Goal: Information Seeking & Learning: Learn about a topic

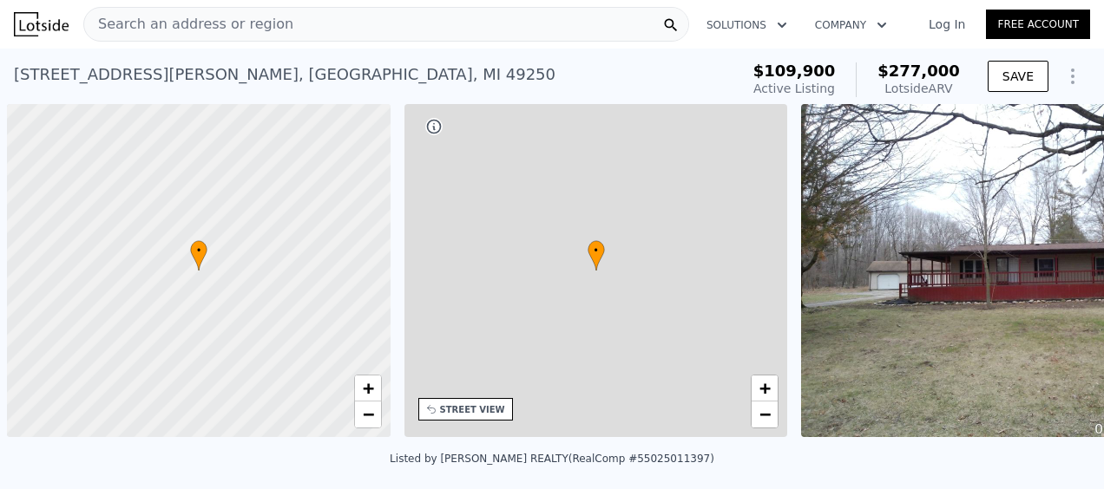
scroll to position [0, 7]
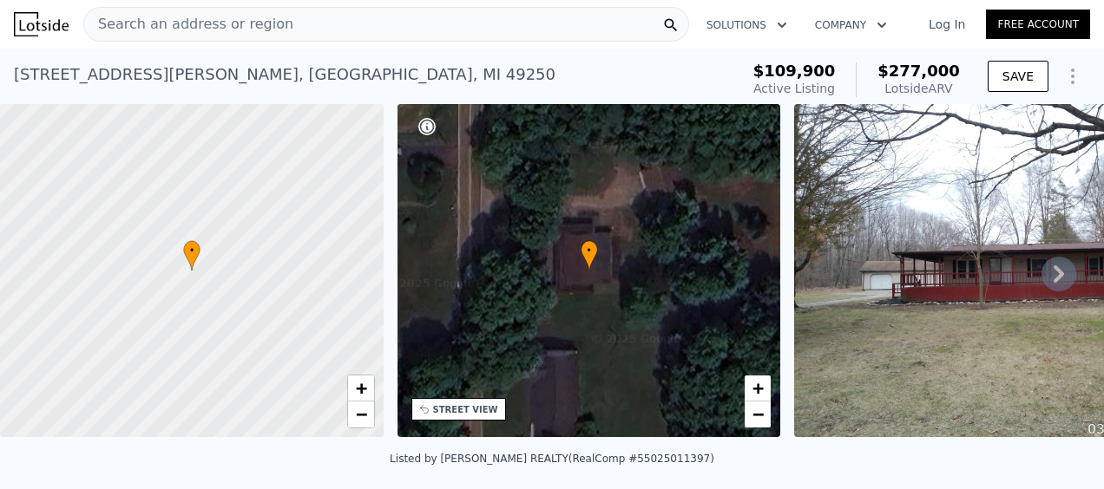
click at [1050, 276] on icon at bounding box center [1058, 274] width 35 height 35
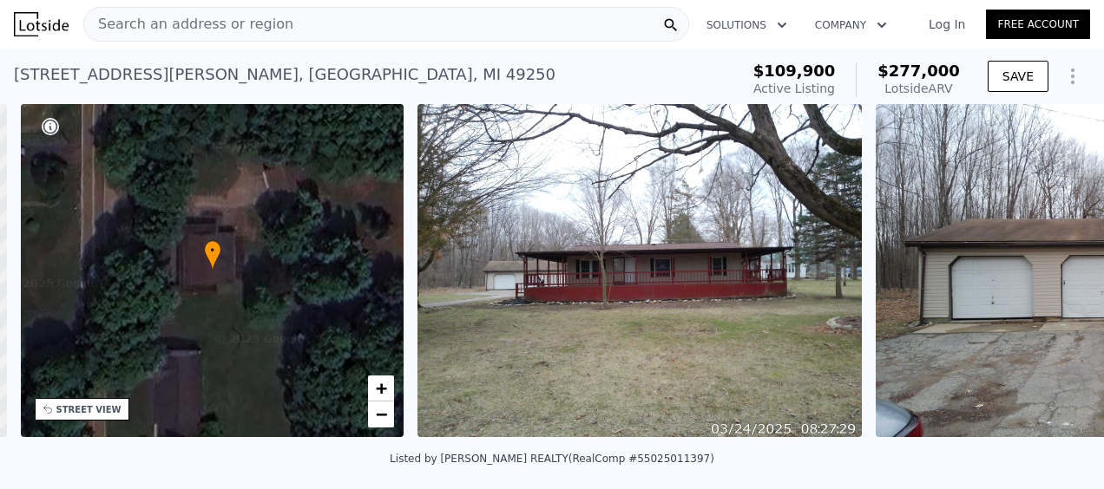
scroll to position [0, 403]
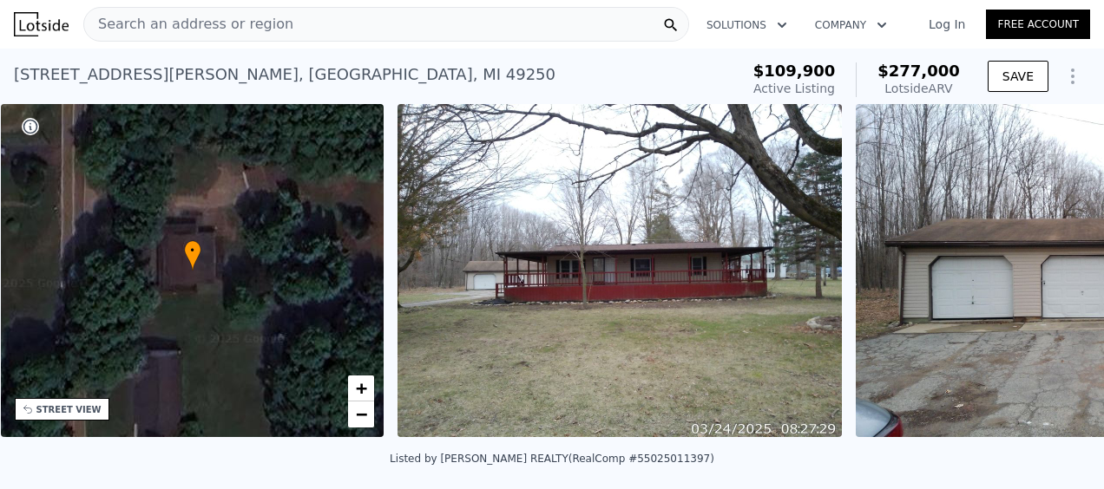
click at [1050, 276] on div "• + − • + − STREET VIEW Loading... SATELLITE VIEW" at bounding box center [552, 273] width 1104 height 339
click at [1050, 276] on icon at bounding box center [1058, 274] width 35 height 35
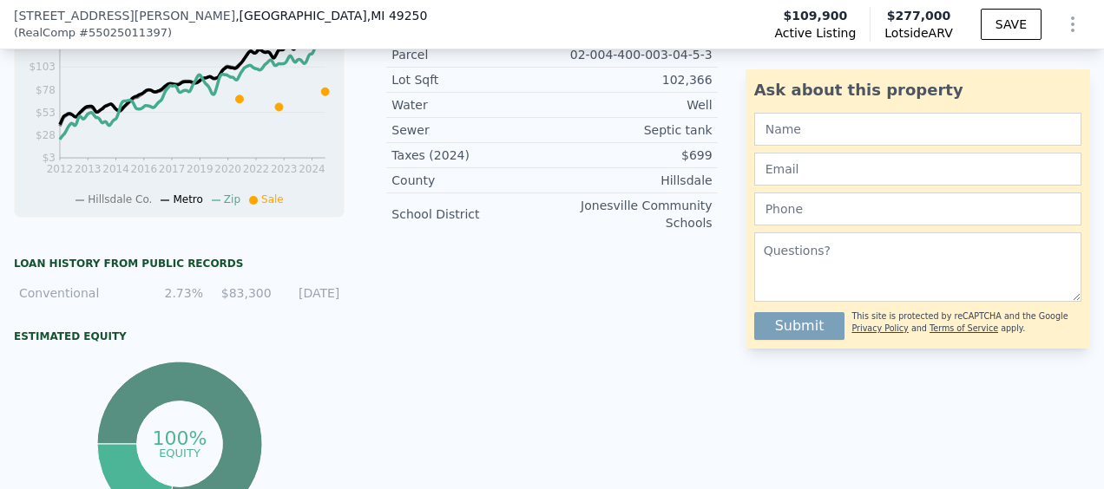
scroll to position [861, 0]
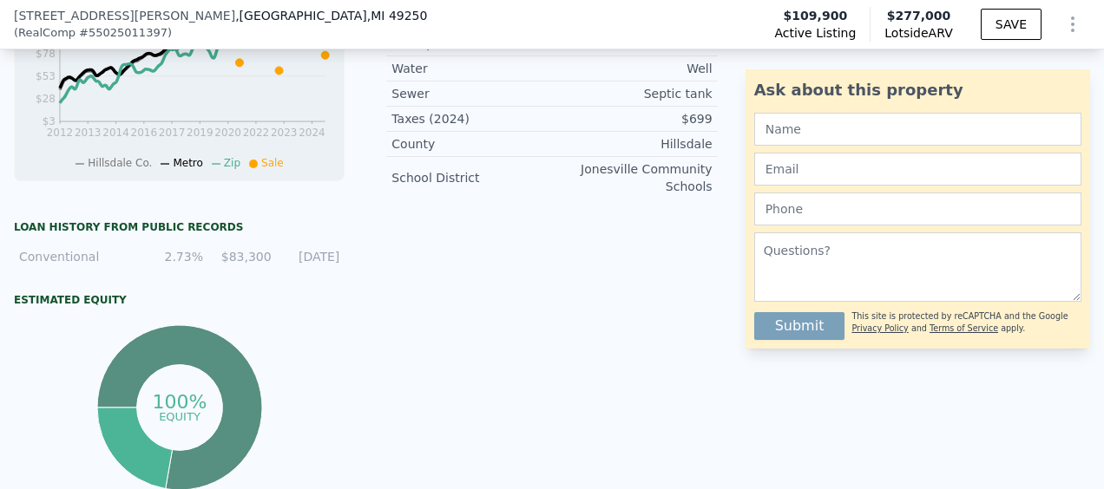
drag, startPoint x: 156, startPoint y: 264, endPoint x: 340, endPoint y: 259, distance: 184.0
click at [340, 259] on div "Conventional 2.73% $83,300 [DATE]" at bounding box center [179, 256] width 331 height 31
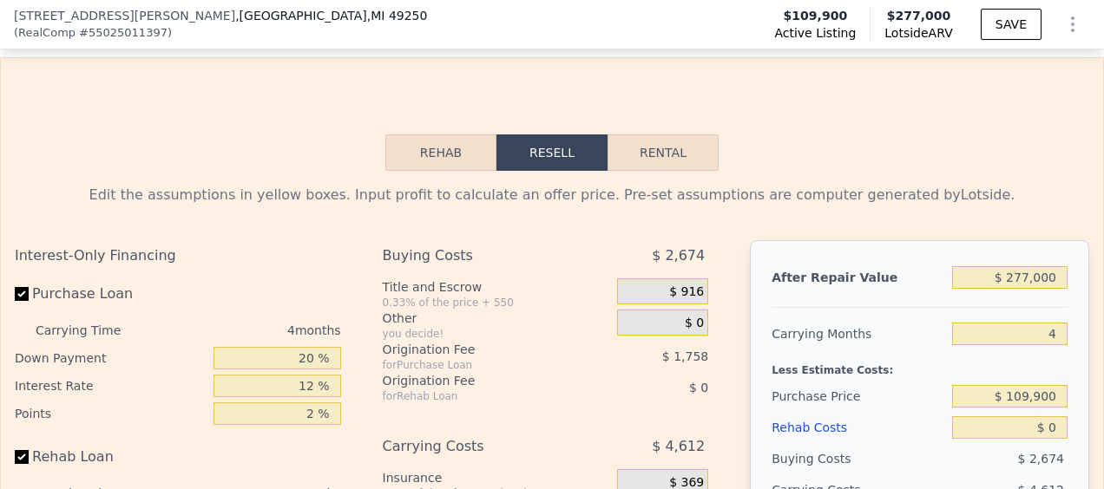
scroll to position [2683, 0]
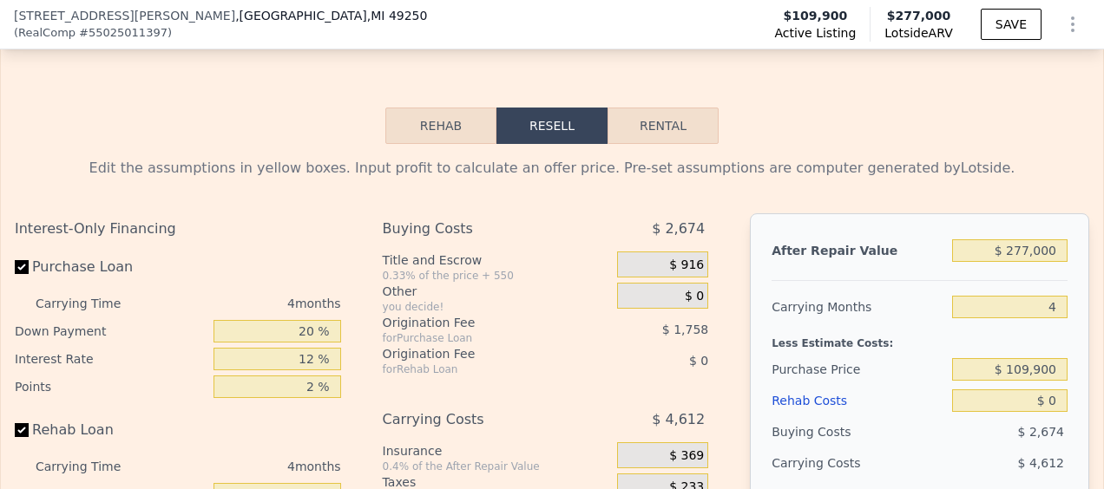
click at [432, 140] on button "Rehab" at bounding box center [440, 126] width 111 height 36
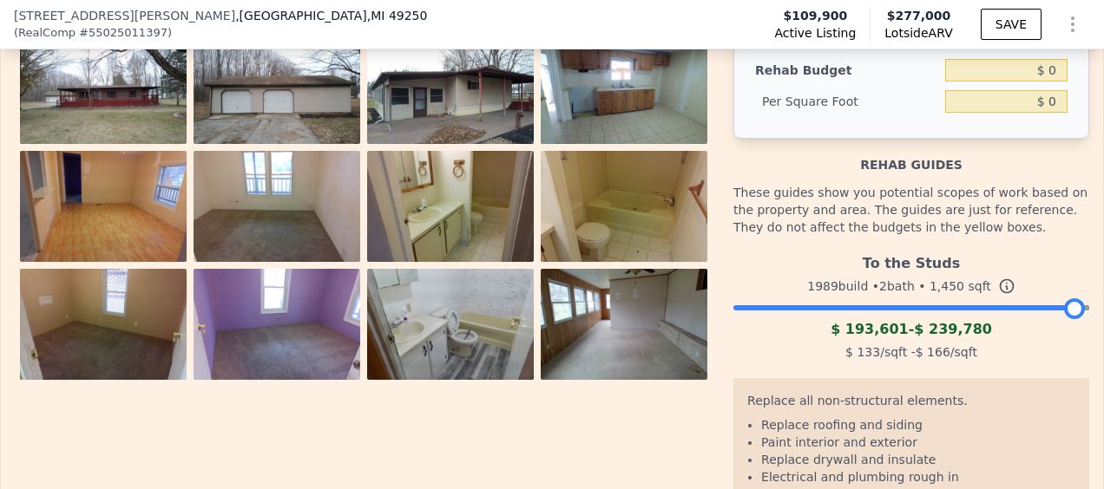
scroll to position [2770, 0]
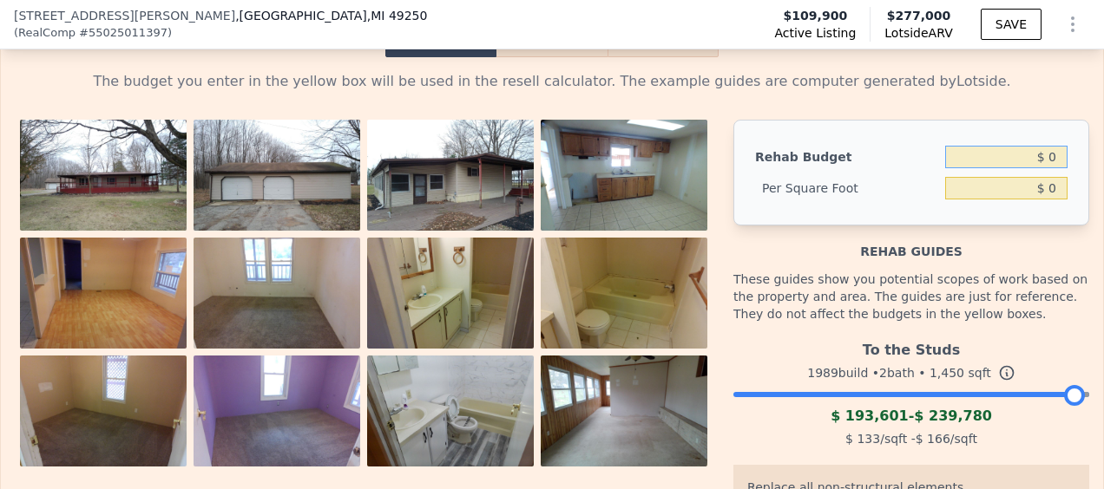
drag, startPoint x: 1052, startPoint y: 162, endPoint x: 1042, endPoint y: 163, distance: 9.6
click at [1042, 163] on input "$ 0" at bounding box center [1006, 157] width 122 height 23
drag, startPoint x: 1052, startPoint y: 162, endPoint x: 1026, endPoint y: 167, distance: 25.7
click at [1026, 167] on input "$ 0" at bounding box center [1006, 157] width 122 height 23
type input "$ 20,000"
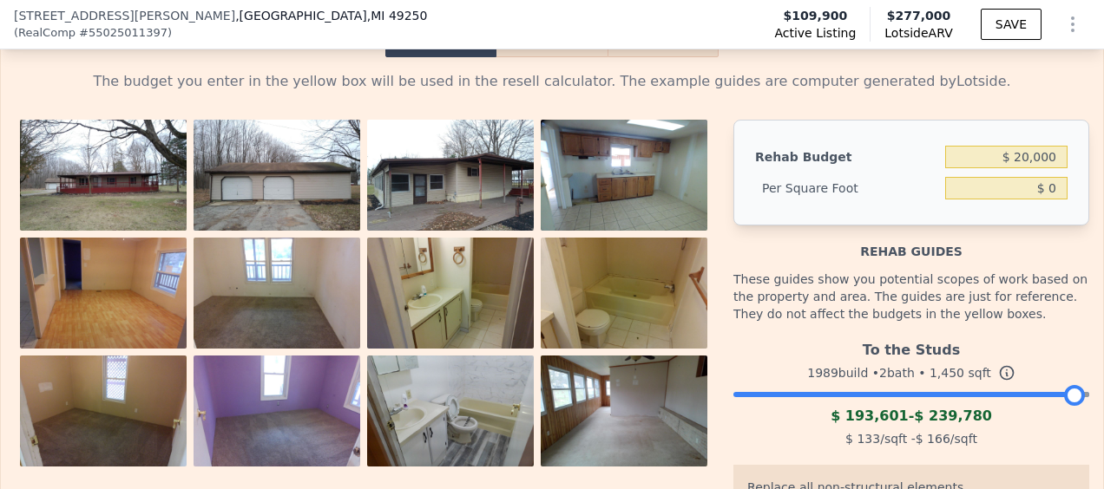
click at [980, 291] on div "These guides show you potential scopes of work based on the property and area. …" at bounding box center [911, 296] width 356 height 73
type input "$ 13.79"
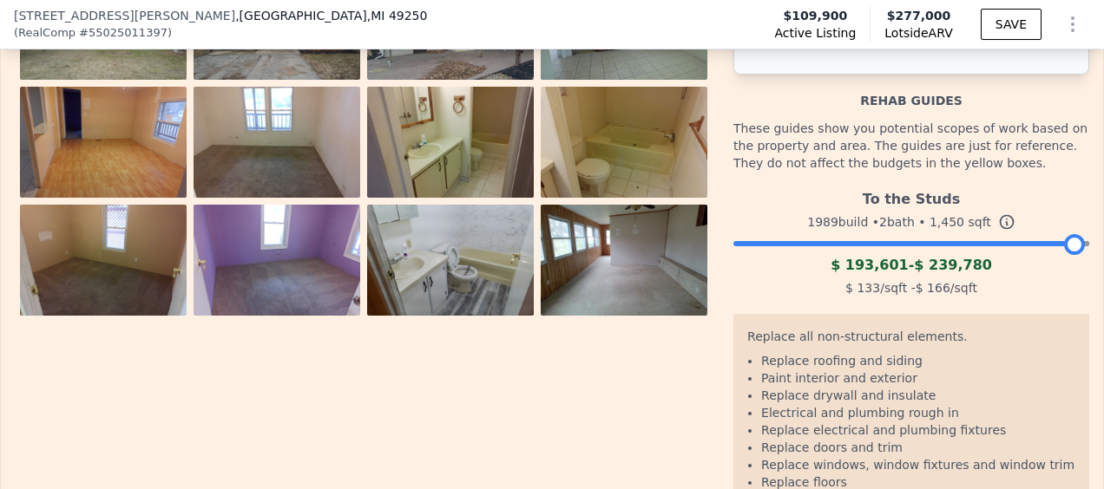
scroll to position [2856, 0]
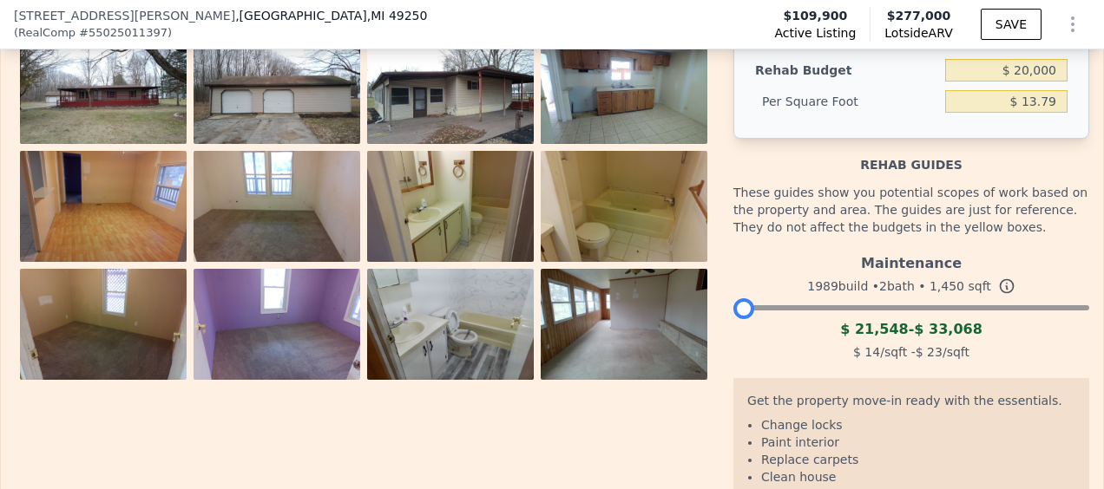
drag, startPoint x: 1068, startPoint y: 311, endPoint x: 700, endPoint y: 313, distance: 367.9
click at [701, 316] on div "Rehab Budget $ 20,000 Per Square Foot $ 13.79 Rehab guides These guides show yo…" at bounding box center [552, 296] width 1074 height 526
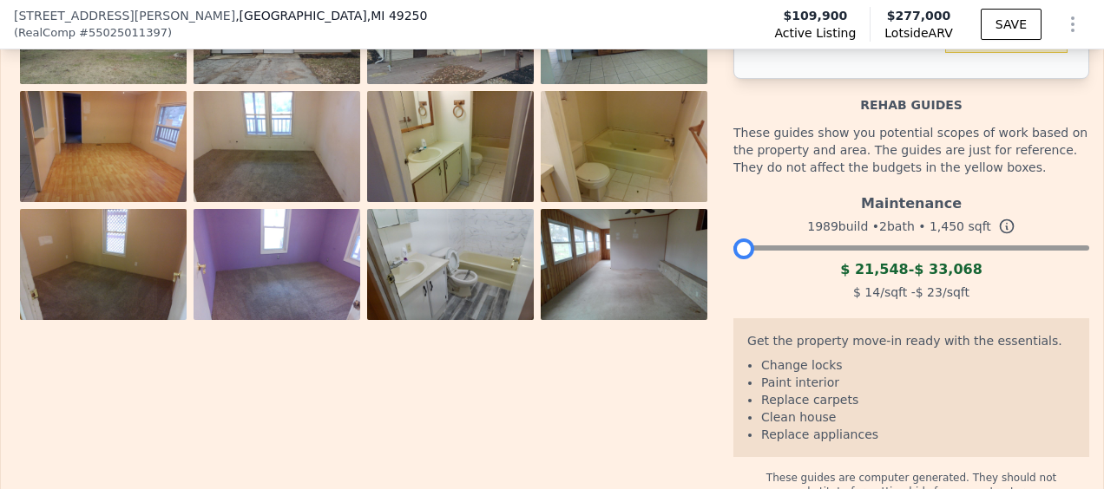
scroll to position [2943, 0]
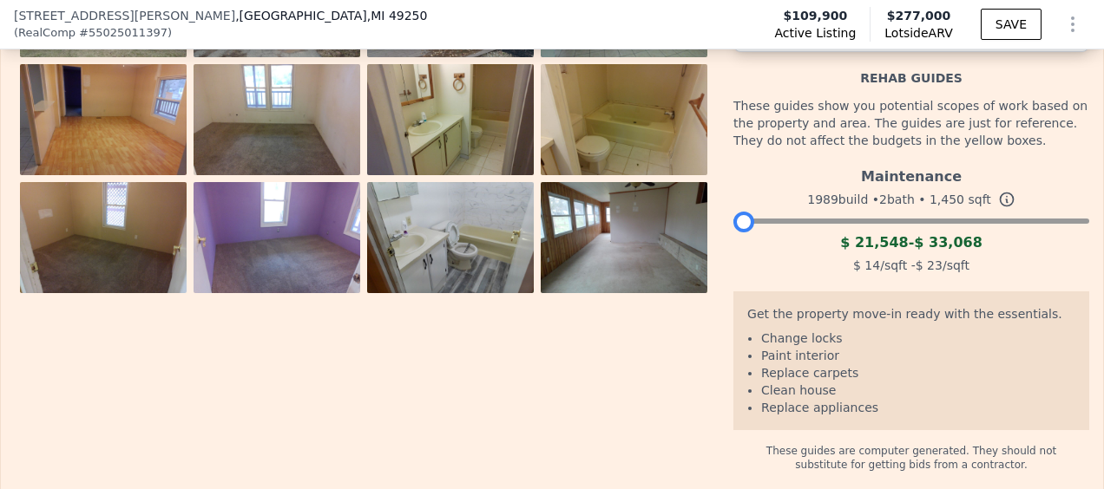
drag, startPoint x: 731, startPoint y: 232, endPoint x: 715, endPoint y: 236, distance: 16.2
click at [715, 236] on div "Rehab Budget $ 20,000 Per Square Foot $ 13.79 Rehab guides These guides show yo…" at bounding box center [552, 209] width 1074 height 526
click at [998, 207] on icon at bounding box center [1006, 199] width 17 height 17
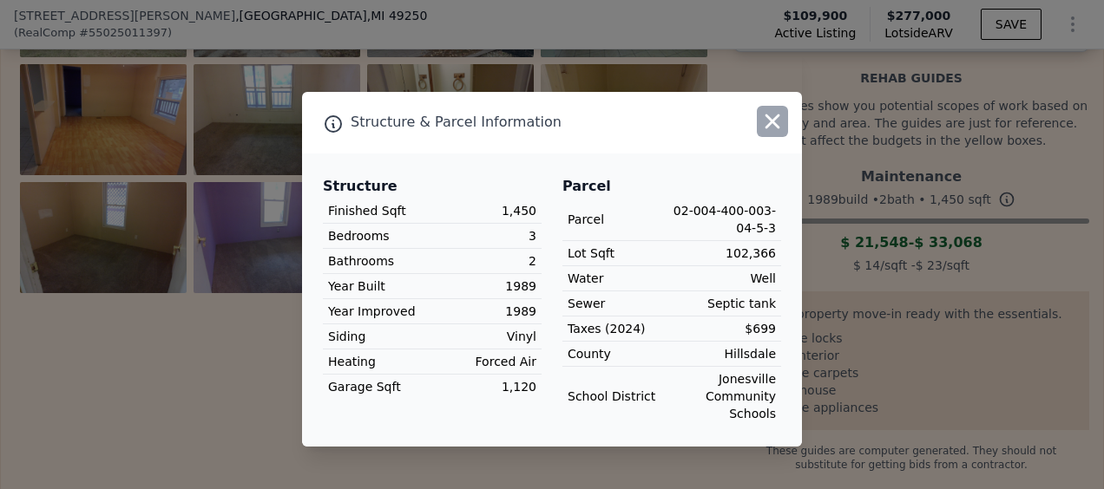
click at [785, 129] on button "button" at bounding box center [772, 121] width 31 height 31
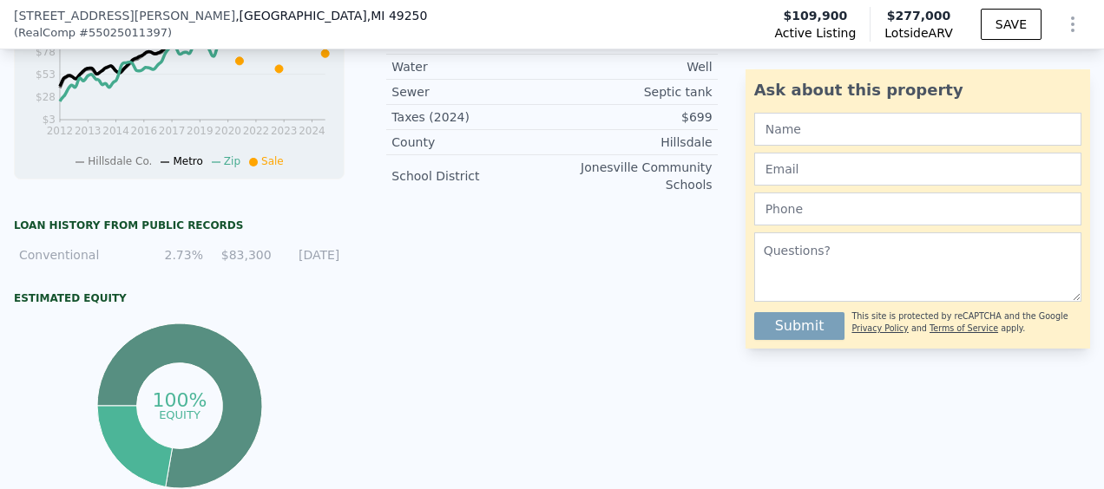
scroll to position [861, 0]
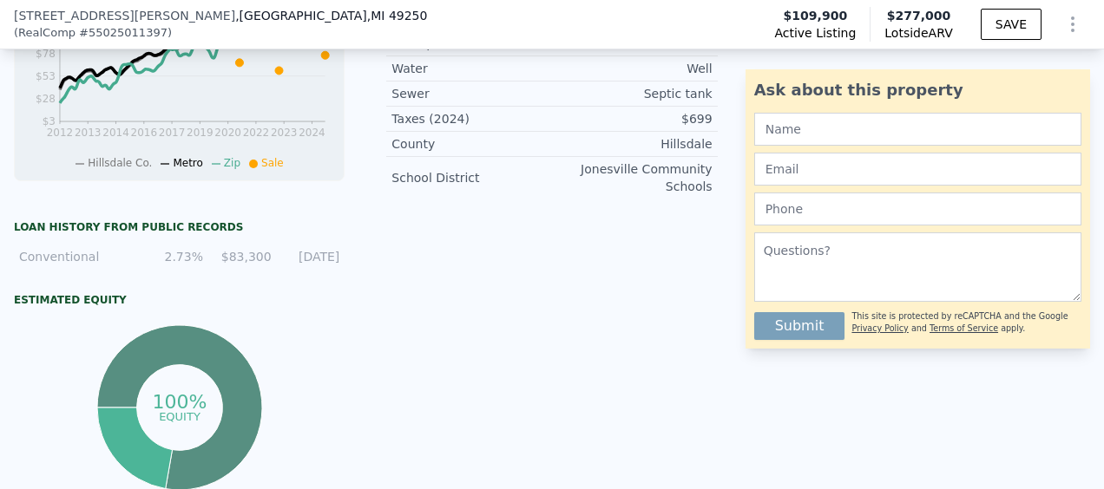
drag, startPoint x: 20, startPoint y: 266, endPoint x: 345, endPoint y: 257, distance: 325.5
click at [345, 257] on div "LISTING & SALE HISTORY Price Decrease $ 109,900 [DATE] Price Decrease $ 114,900…" at bounding box center [179, 112] width 358 height 960
click at [436, 273] on div "Listing remarks Three bedroom, 2 bath home on 2.35 acres in [GEOGRAPHIC_DATA]. …" at bounding box center [551, 112] width 358 height 960
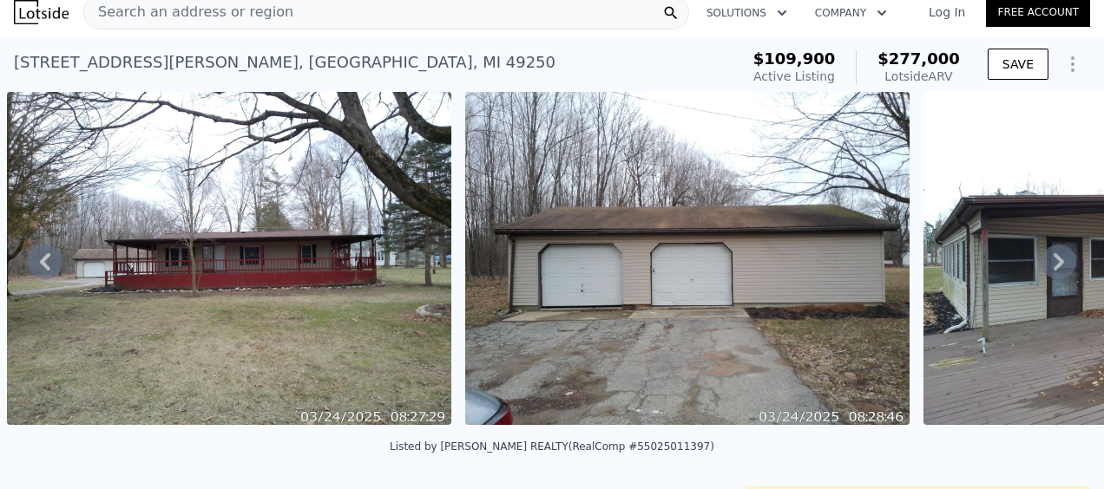
scroll to position [0, 0]
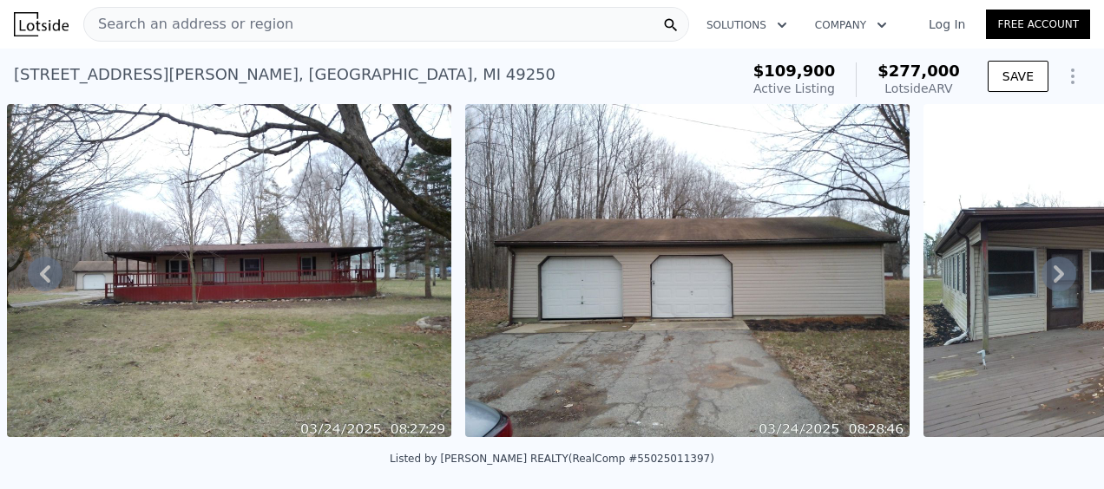
click at [930, 74] on span "$277,000" at bounding box center [918, 71] width 82 height 18
drag, startPoint x: 930, startPoint y: 74, endPoint x: 908, endPoint y: 95, distance: 31.3
click at [908, 95] on div "Lotside ARV" at bounding box center [918, 88] width 82 height 17
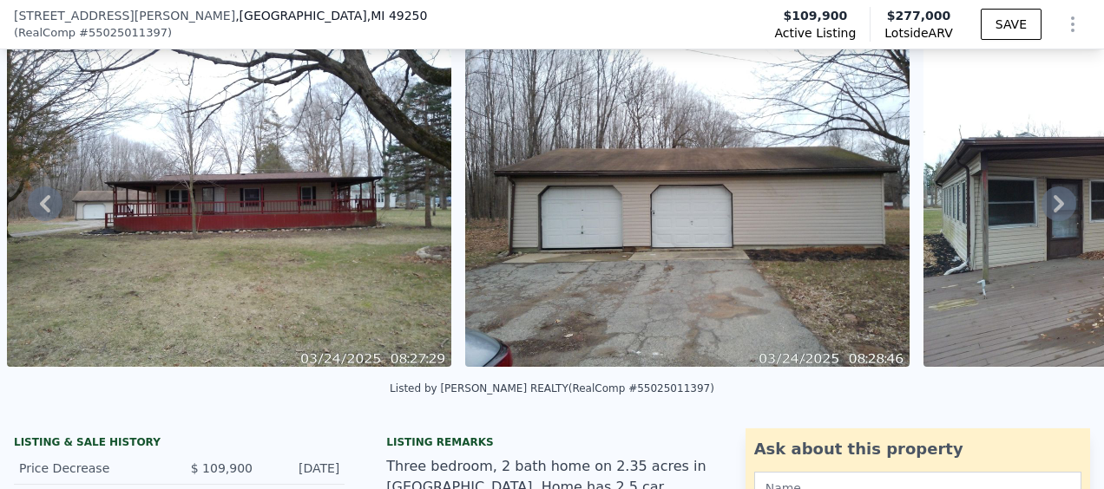
scroll to position [80, 0]
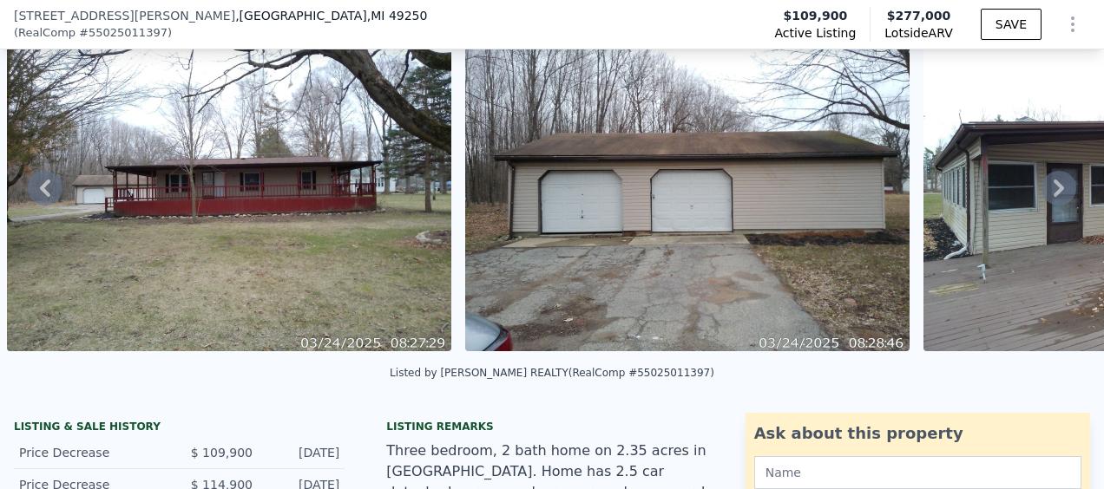
click at [1052, 190] on icon at bounding box center [1058, 188] width 35 height 35
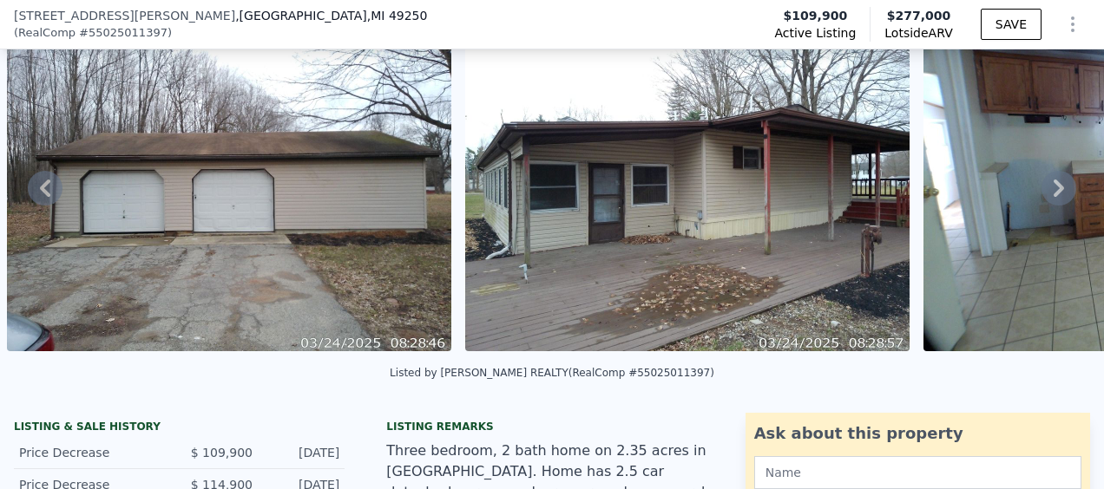
click at [1057, 186] on icon at bounding box center [1058, 188] width 35 height 35
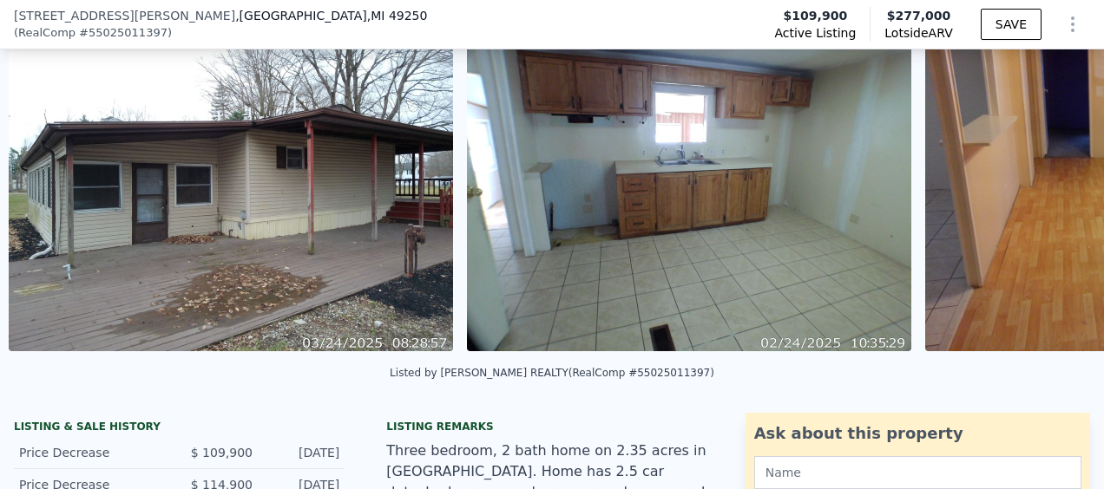
scroll to position [0, 1710]
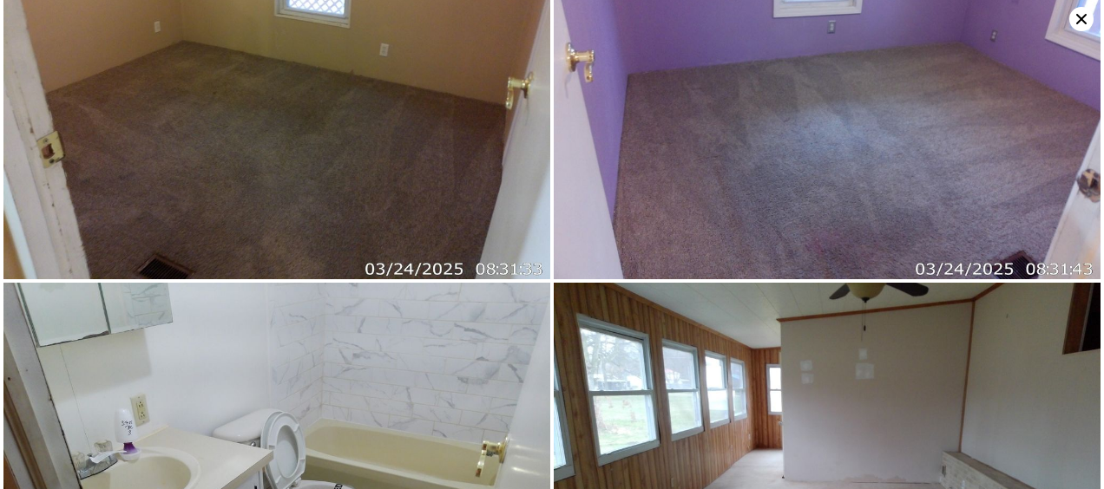
scroll to position [1634, 0]
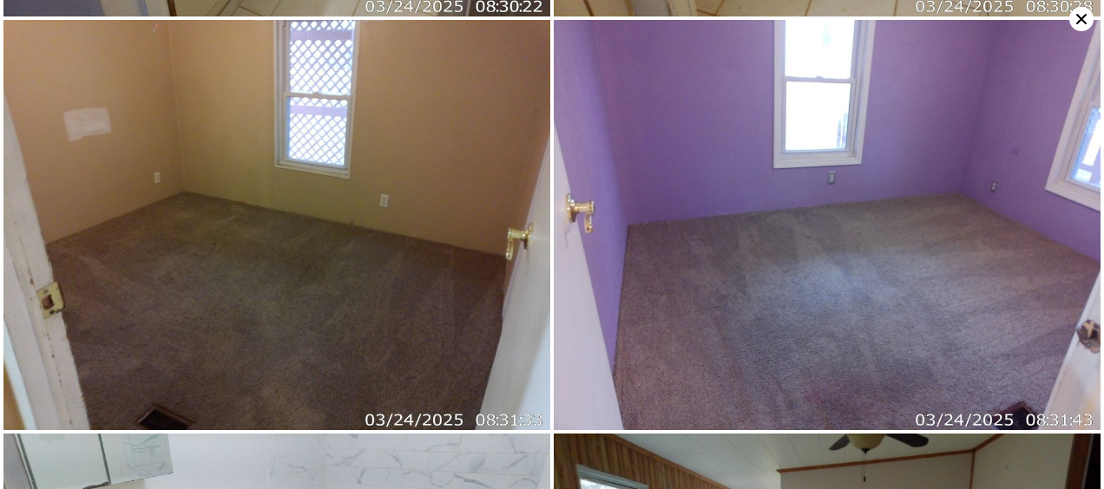
click at [1083, 21] on icon at bounding box center [1081, 19] width 10 height 10
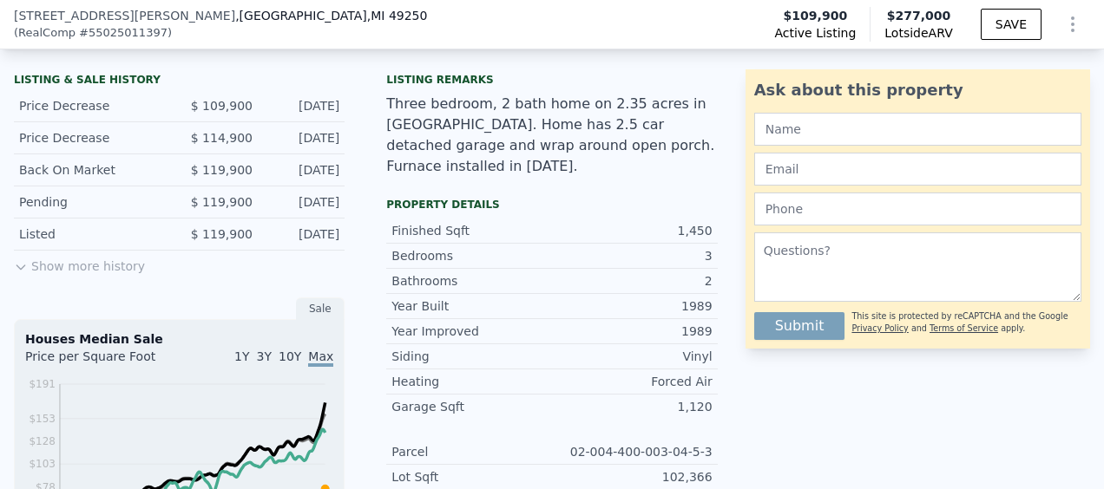
scroll to position [340, 0]
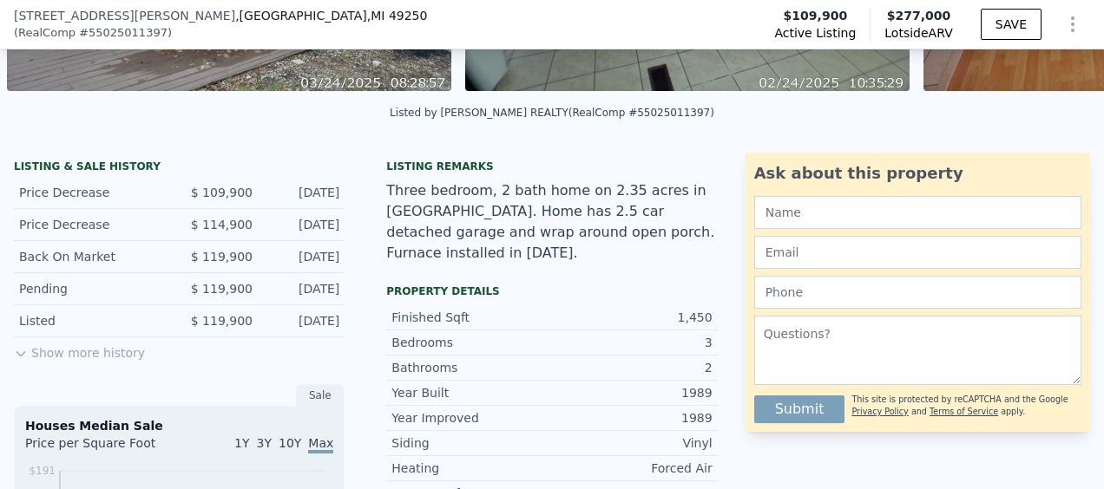
click at [49, 359] on button "Show more history" at bounding box center [79, 350] width 131 height 24
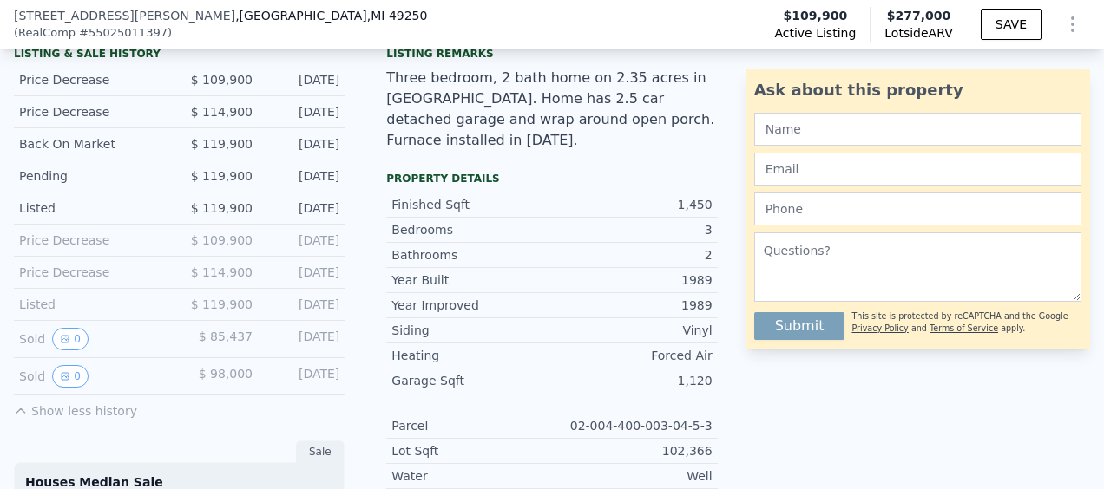
scroll to position [427, 0]
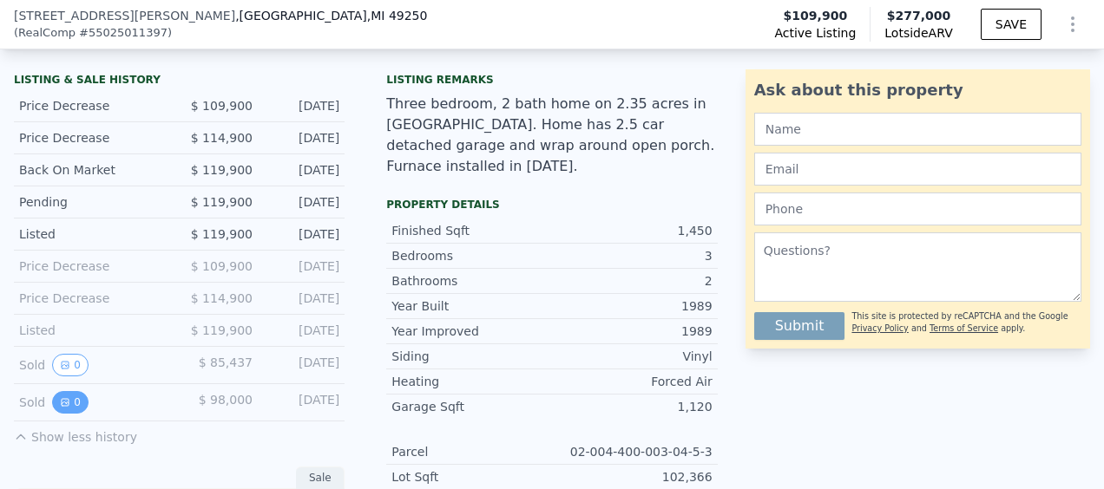
click at [69, 411] on button "0" at bounding box center [70, 402] width 36 height 23
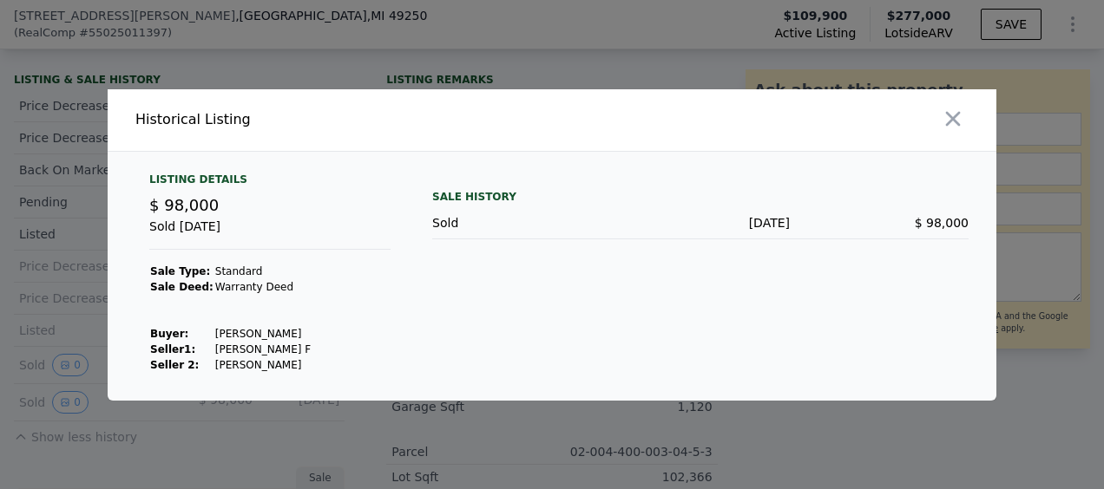
drag, startPoint x: 300, startPoint y: 290, endPoint x: 411, endPoint y: 282, distance: 111.3
click at [397, 282] on div "Listing Details $ 98,000 Sold [DATE] Sale Type: Standard Sale Deed: Warranty De…" at bounding box center [269, 273] width 269 height 200
click at [776, 236] on div "Sold [DATE] $ 98,000" at bounding box center [700, 223] width 536 height 32
drag, startPoint x: 191, startPoint y: 334, endPoint x: 281, endPoint y: 333, distance: 90.2
click at [281, 333] on tr "Buyer : [PERSON_NAME]" at bounding box center [230, 334] width 162 height 16
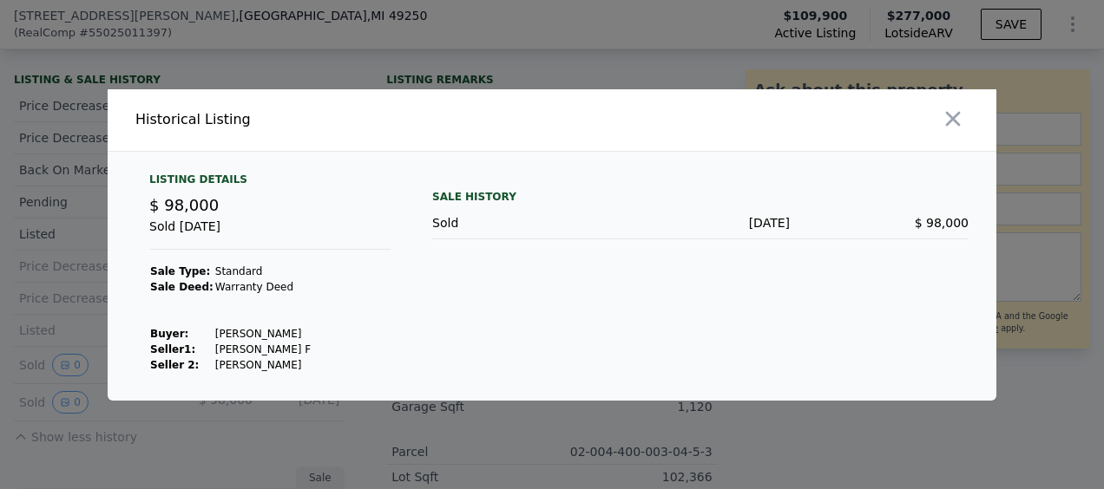
copy tr "[PERSON_NAME]"
click at [953, 130] on icon "button" at bounding box center [953, 119] width 24 height 24
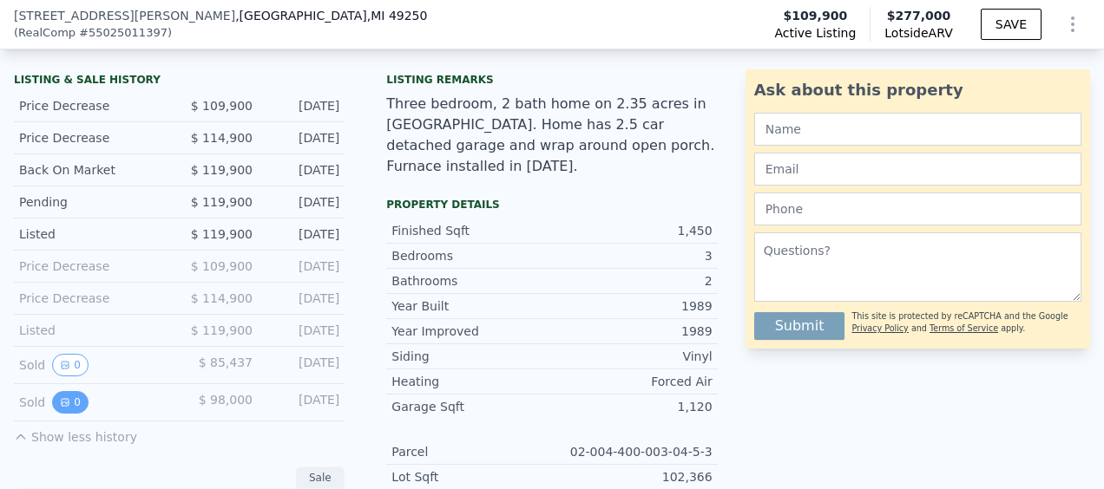
click at [68, 408] on icon "View historical data" at bounding box center [65, 402] width 10 height 10
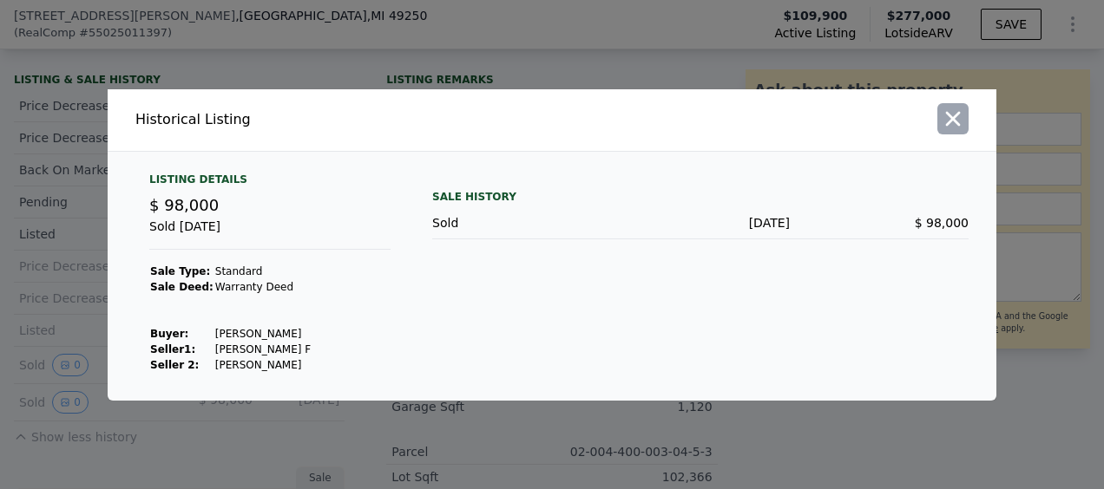
click at [948, 127] on icon "button" at bounding box center [953, 119] width 24 height 24
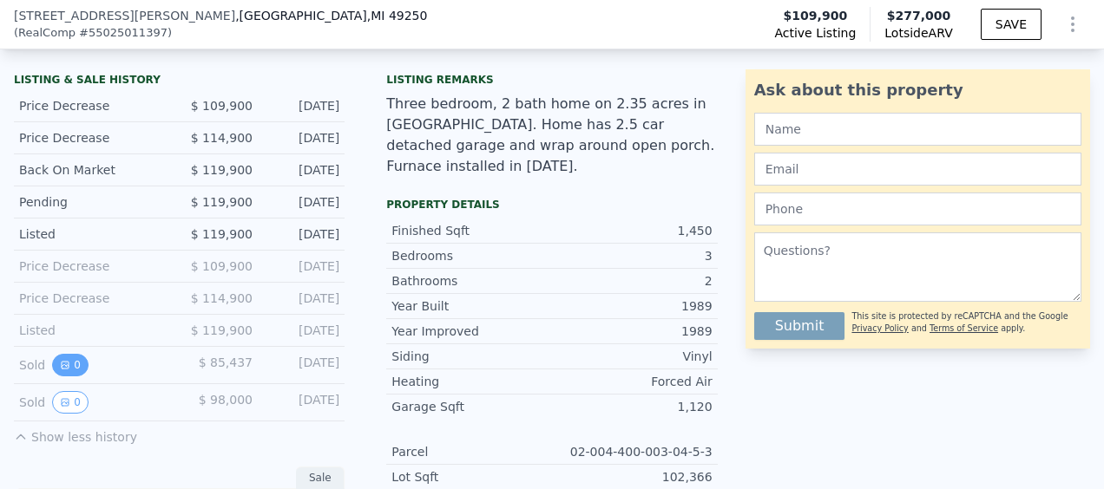
click at [68, 371] on icon "View historical data" at bounding box center [65, 365] width 10 height 10
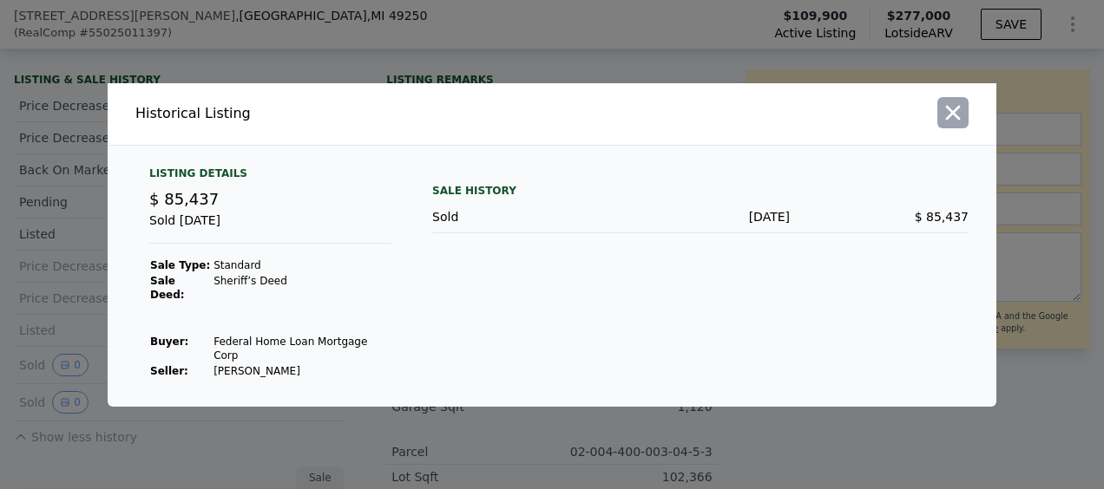
click at [961, 124] on icon "button" at bounding box center [953, 113] width 24 height 24
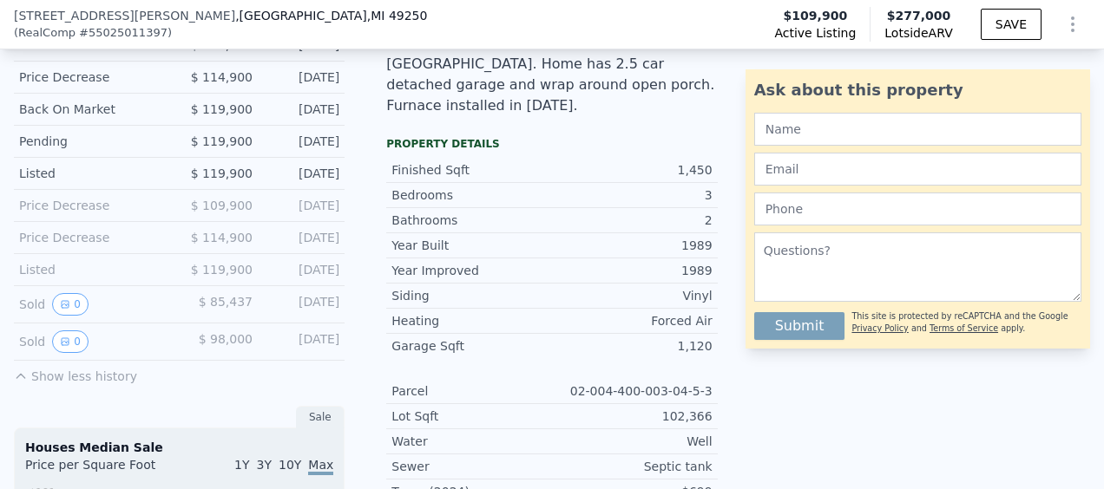
scroll to position [514, 0]
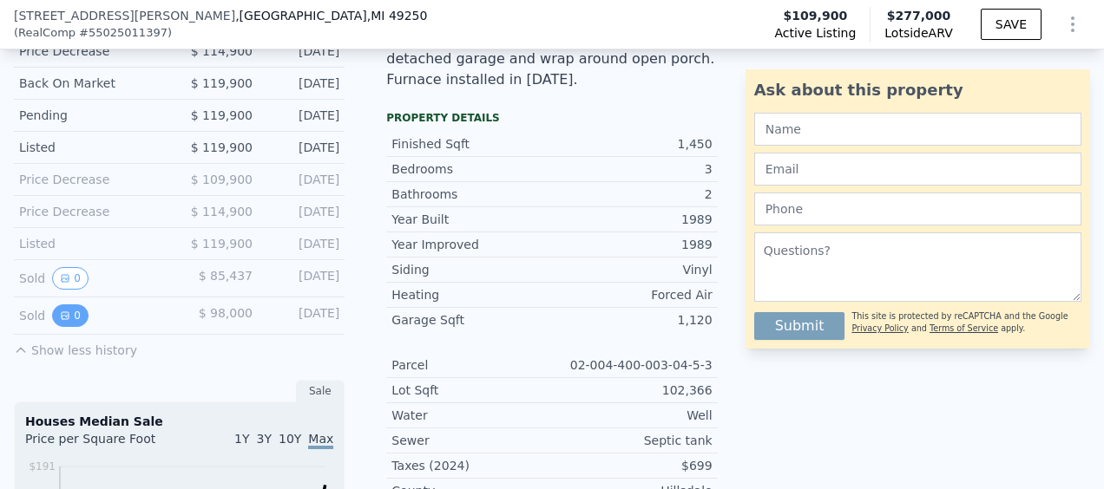
click at [76, 321] on button "0" at bounding box center [70, 316] width 36 height 23
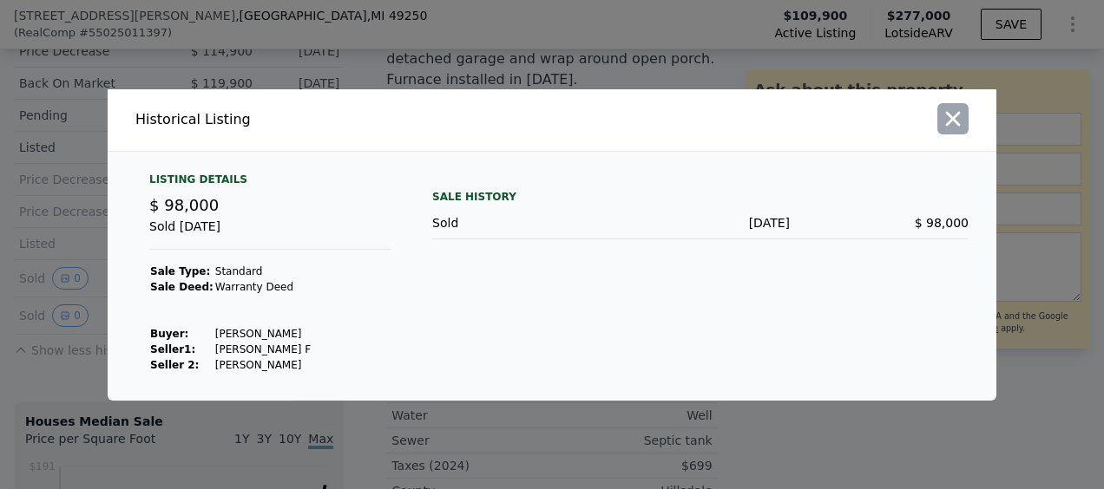
click at [957, 121] on icon "button" at bounding box center [953, 119] width 24 height 24
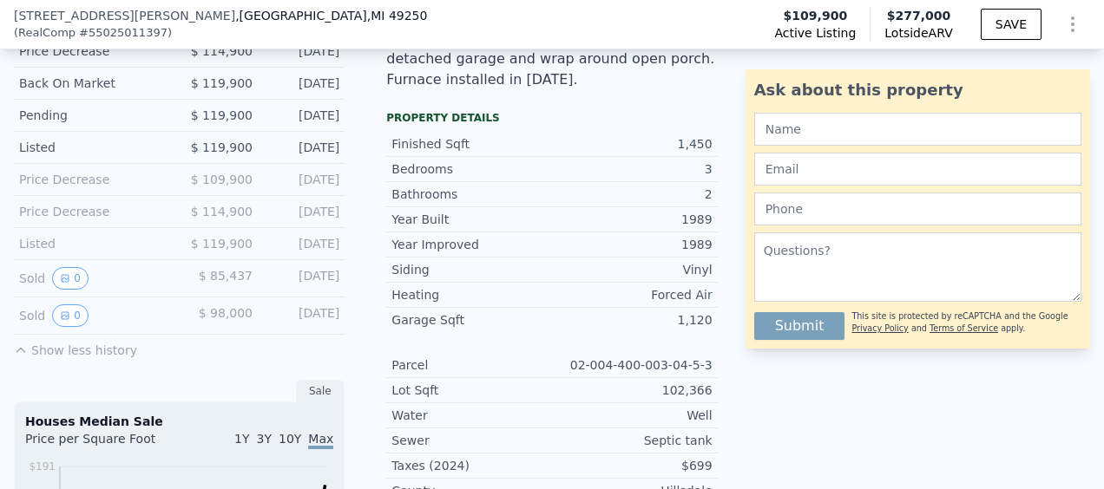
drag, startPoint x: 259, startPoint y: 323, endPoint x: 350, endPoint y: 323, distance: 90.2
click at [68, 321] on icon "View historical data" at bounding box center [65, 316] width 10 height 10
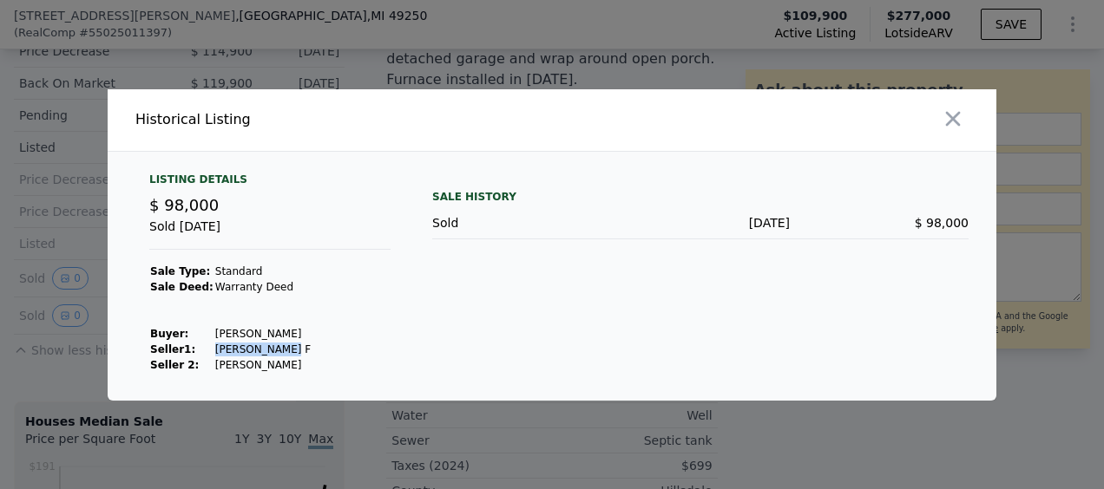
drag, startPoint x: 276, startPoint y: 347, endPoint x: 201, endPoint y: 348, distance: 74.6
click at [214, 348] on td "[PERSON_NAME] F" at bounding box center [262, 350] width 97 height 16
click at [214, 346] on td "[PERSON_NAME] F" at bounding box center [262, 350] width 97 height 16
click at [968, 108] on div at bounding box center [777, 120] width 437 height 62
click at [961, 108] on icon "button" at bounding box center [953, 119] width 24 height 24
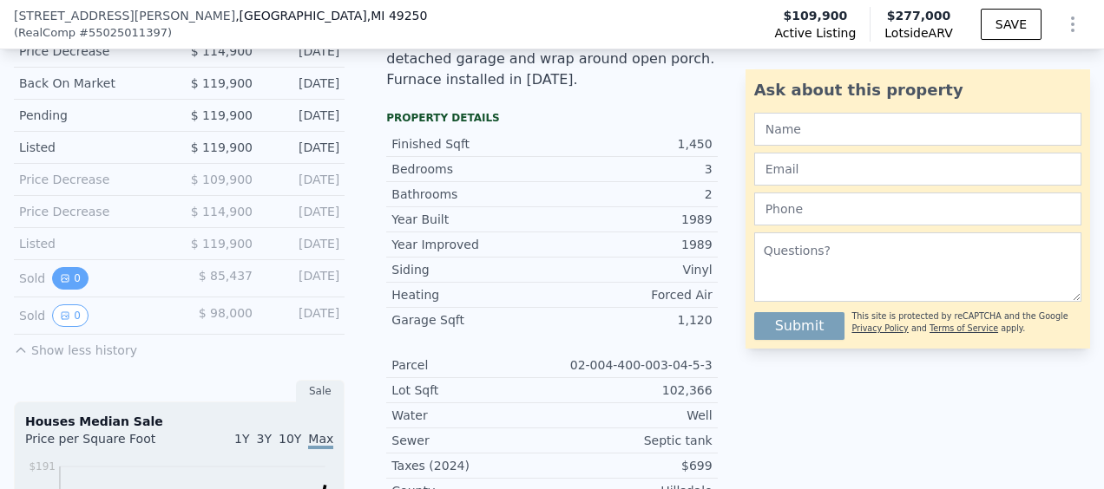
click at [69, 290] on button "0" at bounding box center [70, 278] width 36 height 23
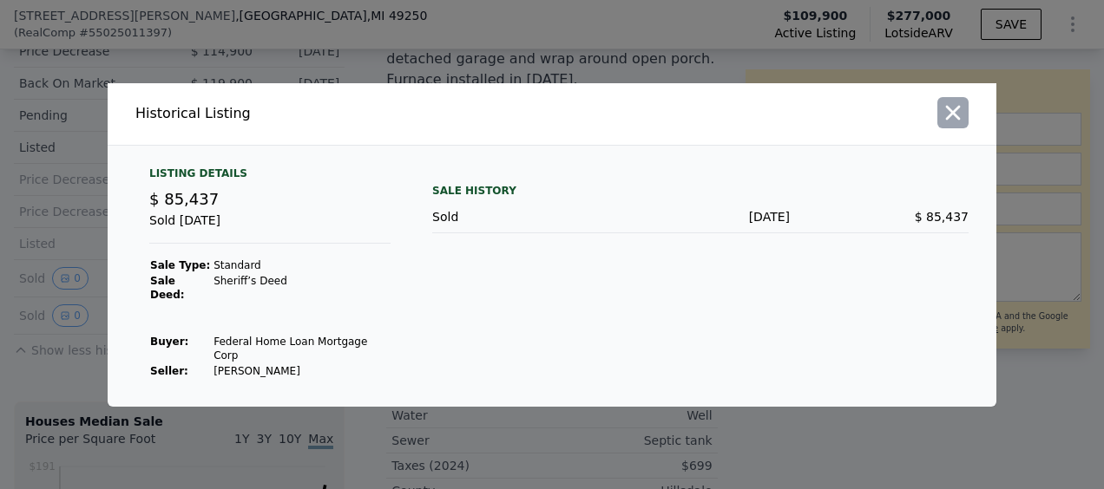
click at [957, 125] on icon "button" at bounding box center [953, 113] width 24 height 24
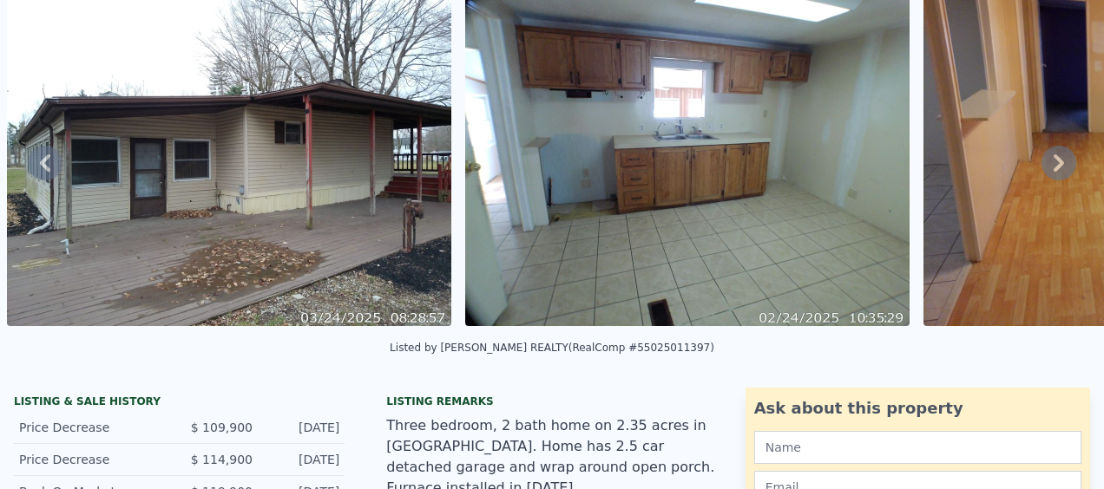
scroll to position [0, 0]
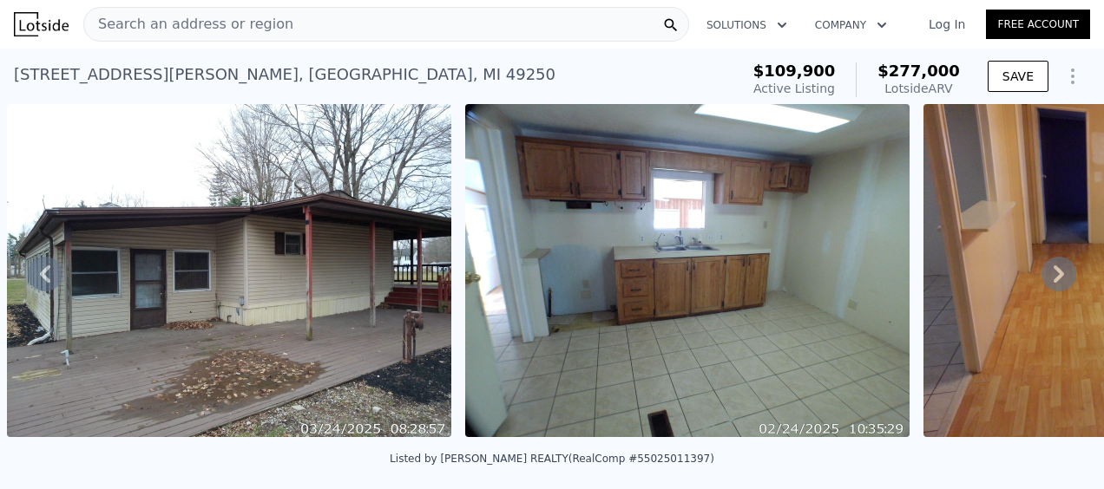
click at [364, 39] on div "Search an address or region" at bounding box center [386, 24] width 606 height 35
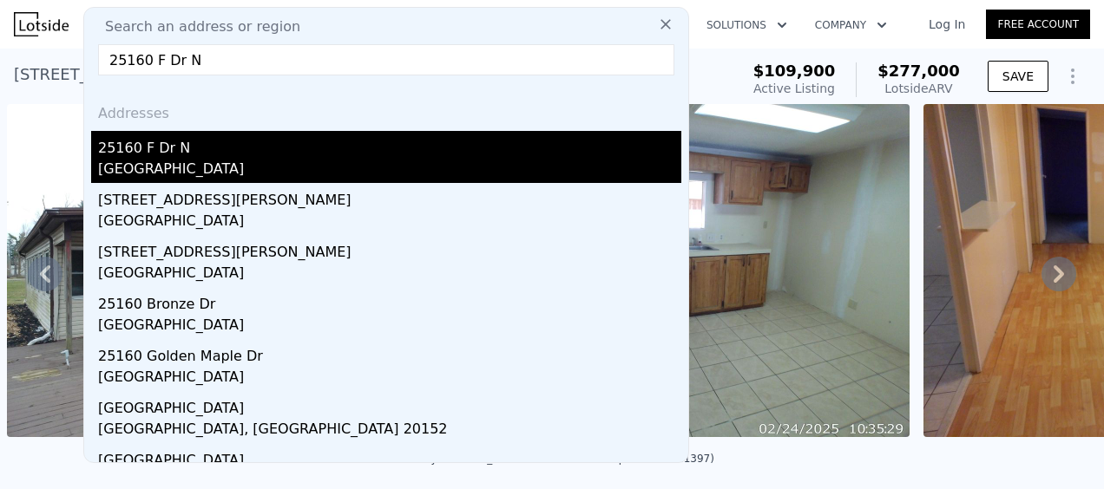
type input "25160 F Dr N"
click at [172, 167] on div "[GEOGRAPHIC_DATA]" at bounding box center [389, 171] width 583 height 24
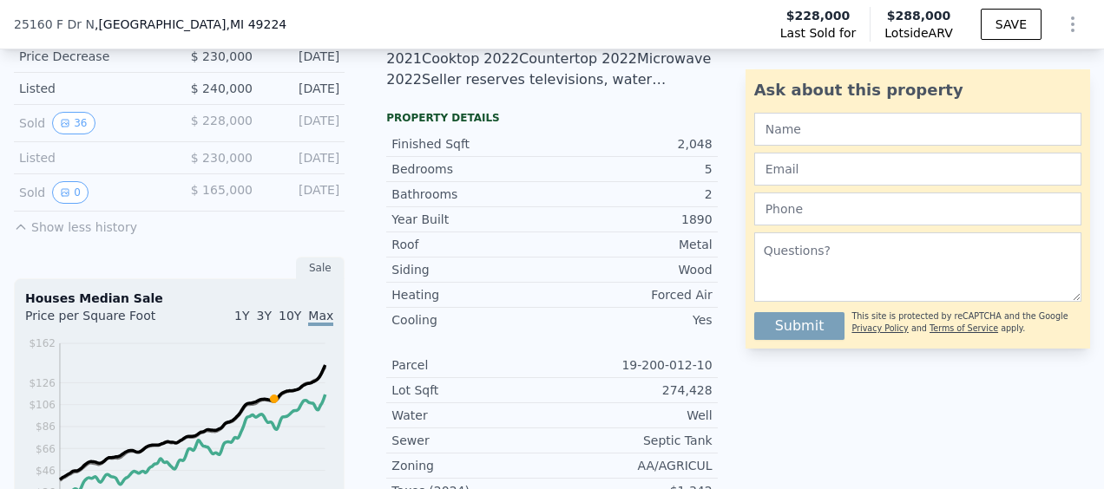
scroll to position [427, 0]
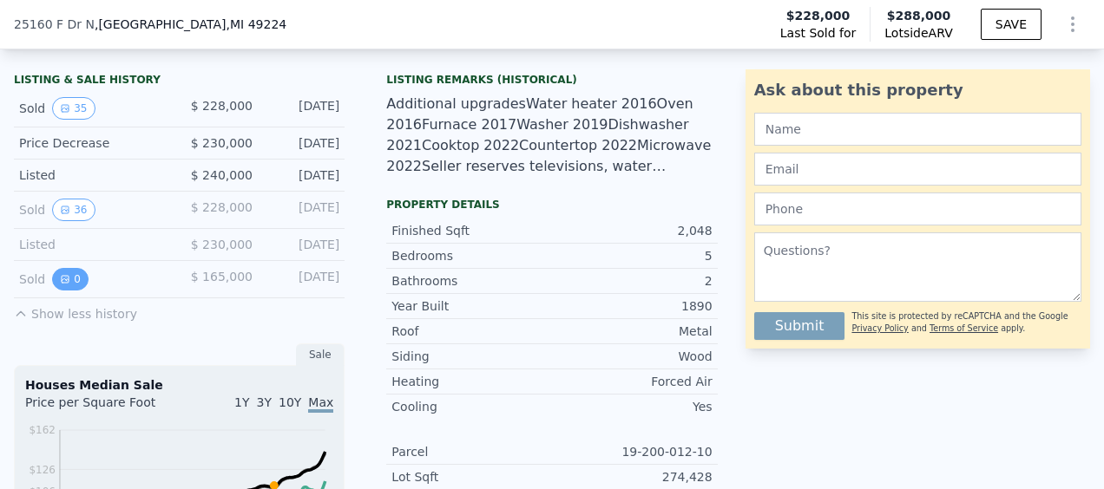
click at [71, 284] on button "0" at bounding box center [70, 279] width 36 height 23
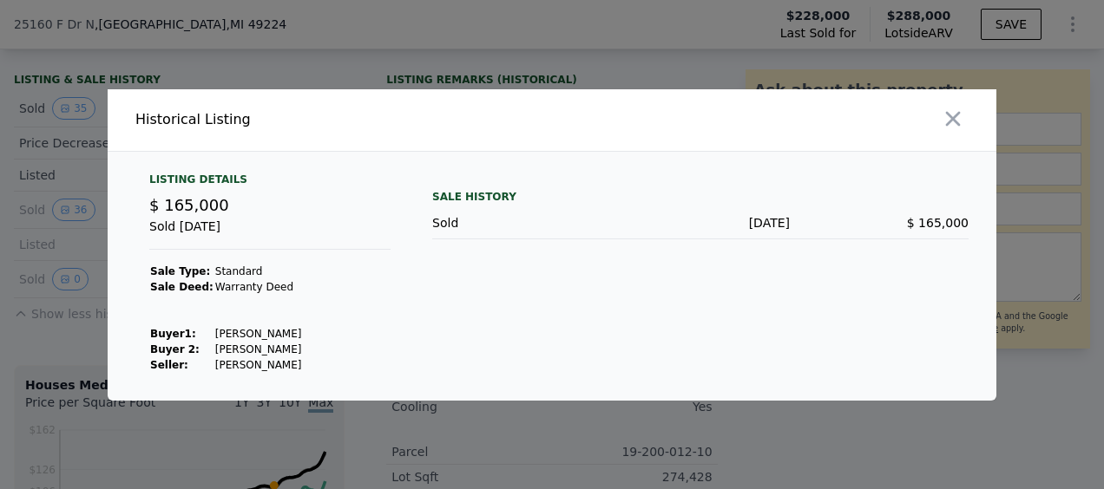
drag, startPoint x: 942, startPoint y: 123, endPoint x: 934, endPoint y: 127, distance: 9.3
click at [941, 123] on icon "button" at bounding box center [953, 119] width 24 height 24
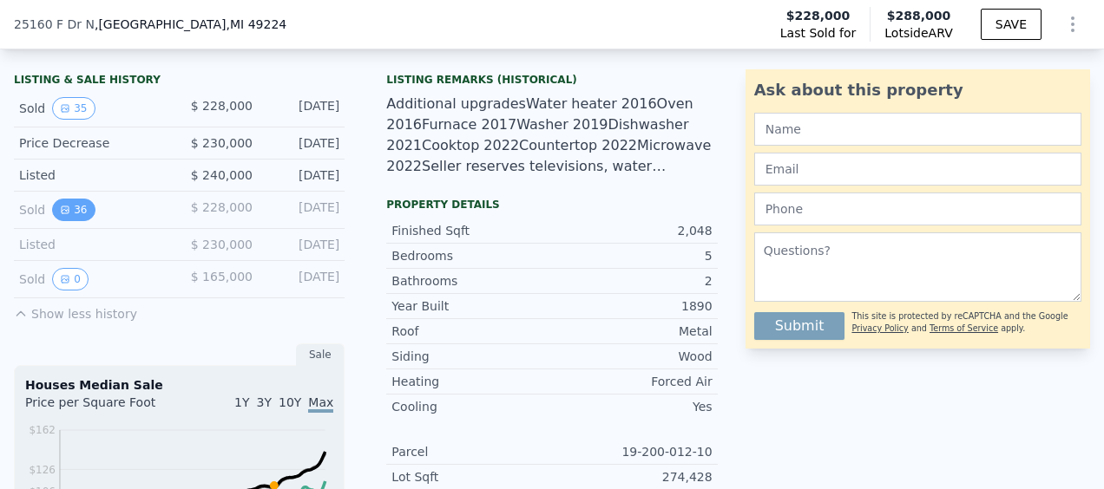
click at [74, 213] on button "36" at bounding box center [73, 210] width 43 height 23
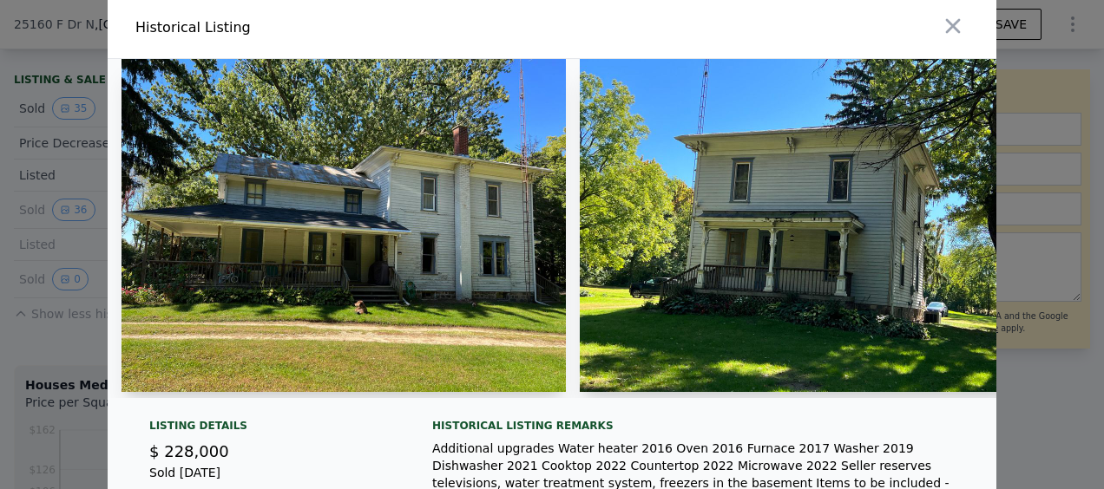
scroll to position [0, 0]
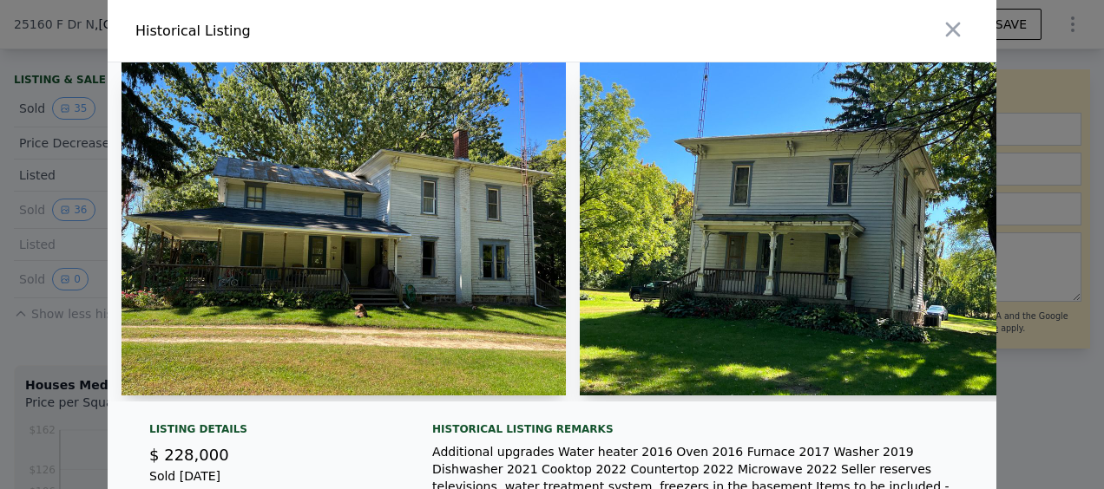
click at [294, 200] on img at bounding box center [343, 228] width 444 height 333
click at [875, 194] on img at bounding box center [802, 228] width 444 height 333
click at [947, 29] on icon "button" at bounding box center [953, 30] width 15 height 15
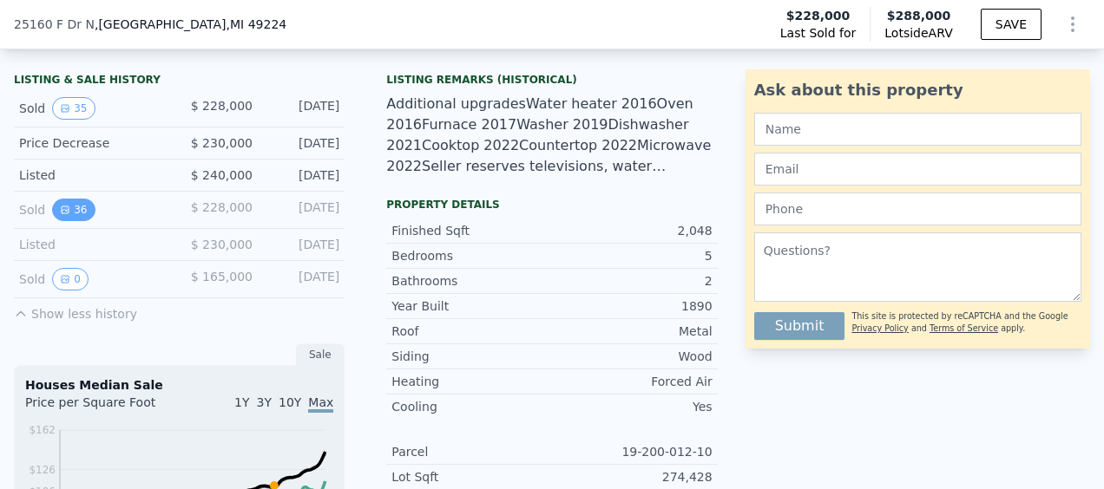
click at [69, 210] on button "36" at bounding box center [73, 210] width 43 height 23
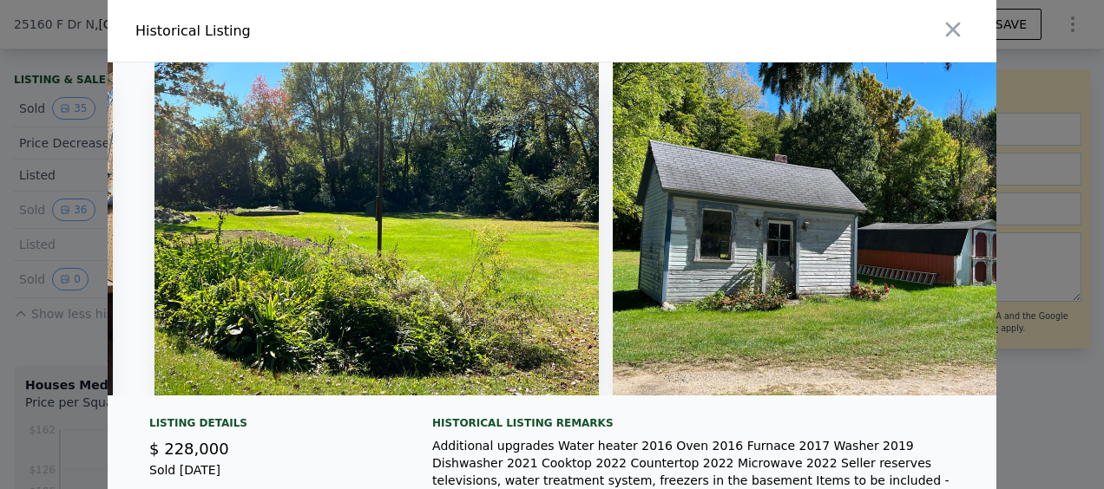
scroll to position [0, 13300]
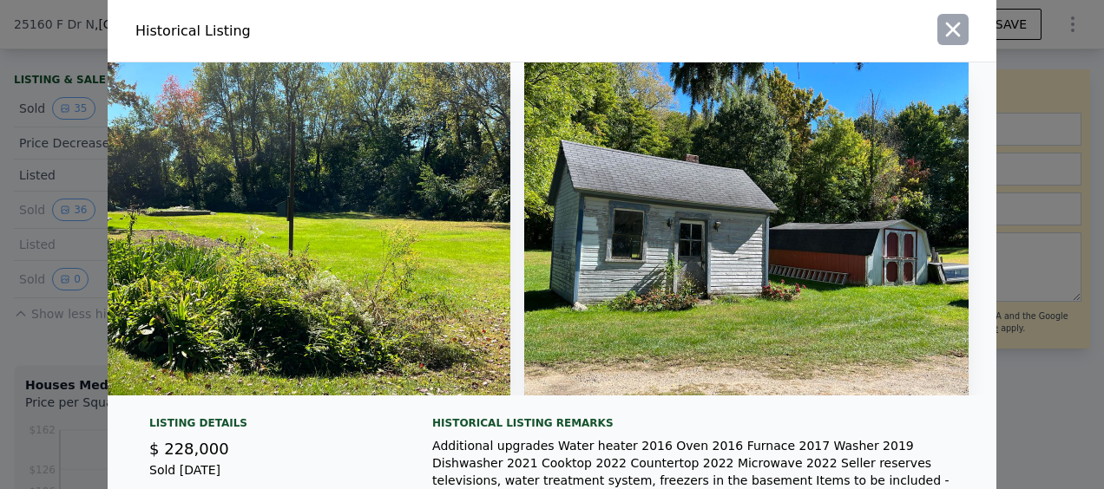
click at [942, 35] on icon "button" at bounding box center [953, 29] width 24 height 24
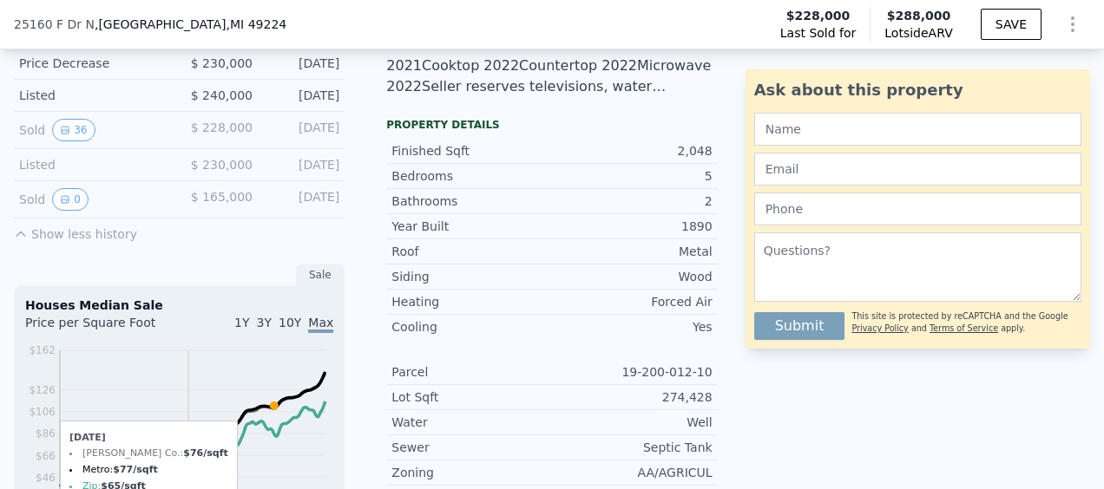
scroll to position [427, 0]
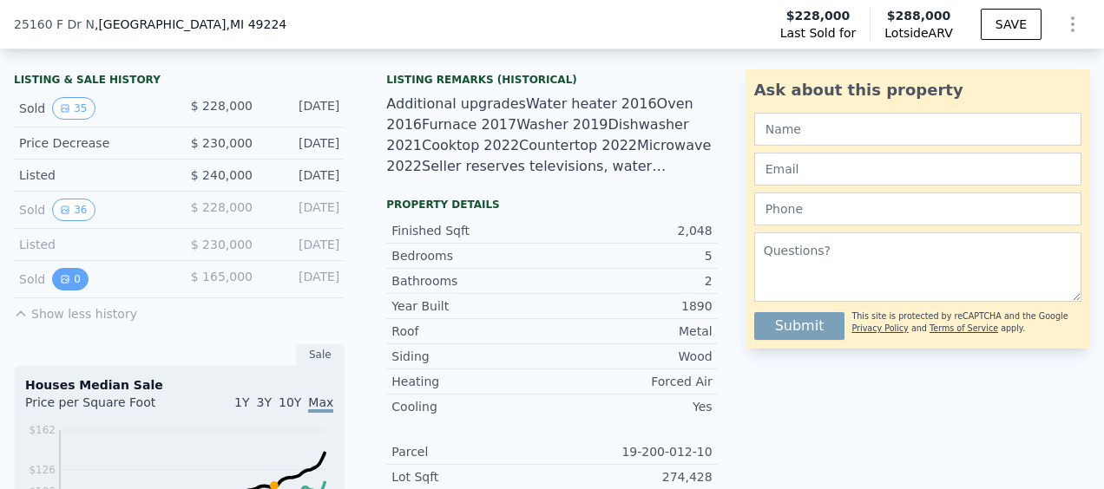
click at [75, 289] on button "0" at bounding box center [70, 279] width 36 height 23
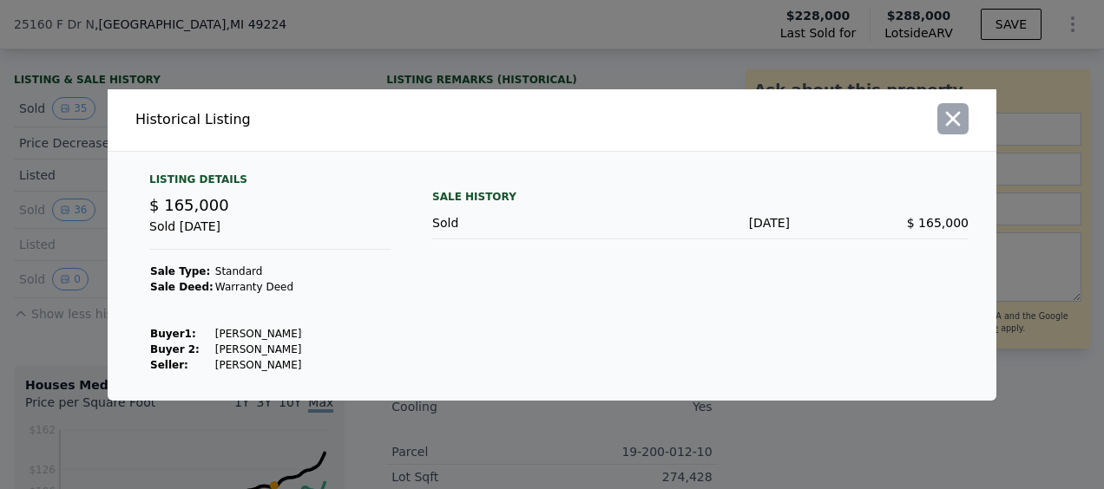
click at [956, 120] on icon "button" at bounding box center [953, 119] width 24 height 24
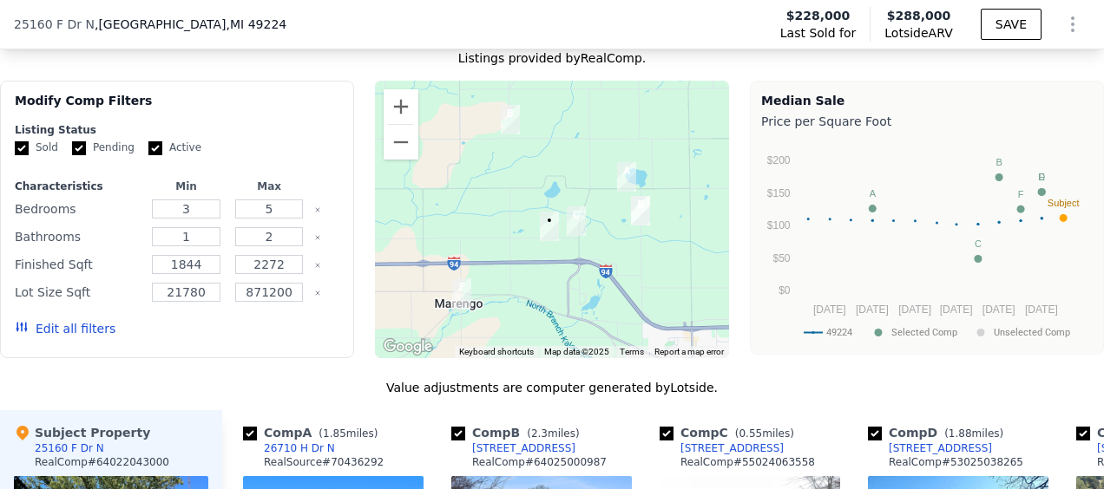
scroll to position [1295, 0]
